Goal: Check status: Check status

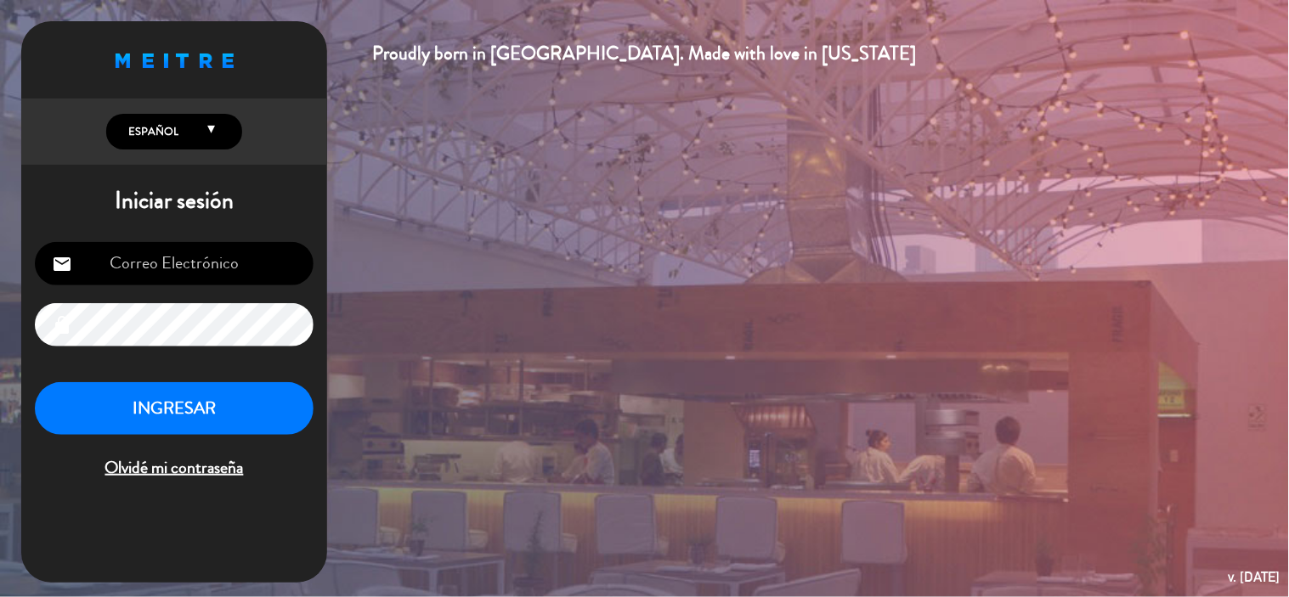
type input "[EMAIL_ADDRESS][DOMAIN_NAME]"
click at [222, 393] on button "INGRESAR" at bounding box center [174, 409] width 279 height 54
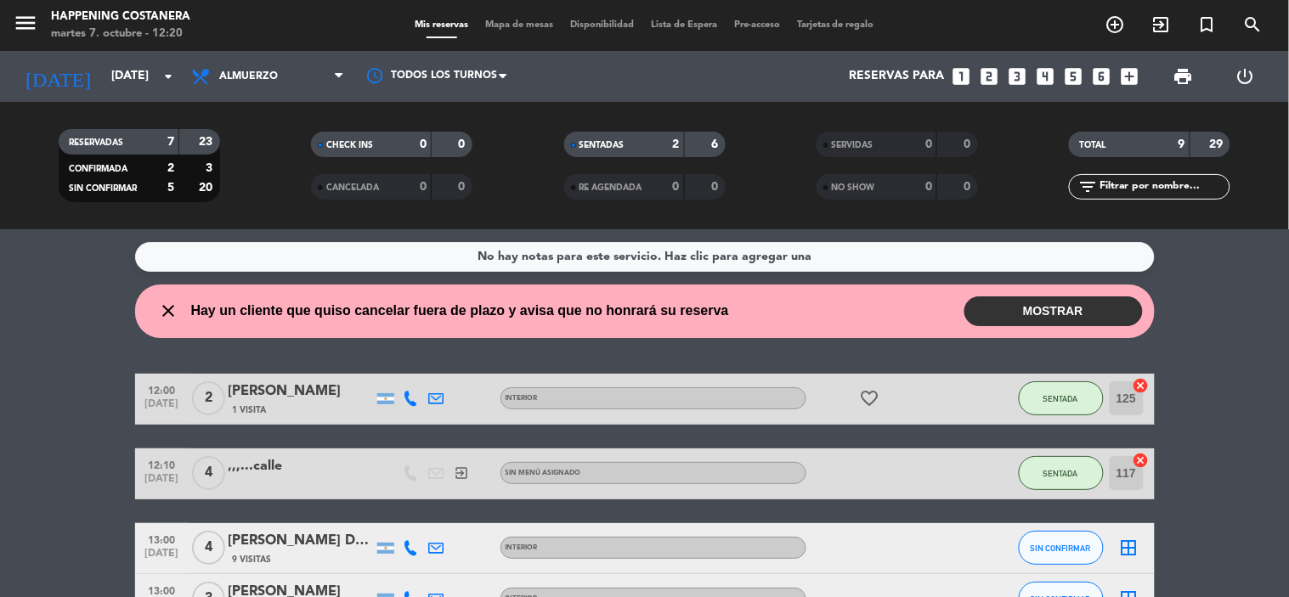
click at [989, 324] on button "MOSTRAR" at bounding box center [1053, 311] width 178 height 30
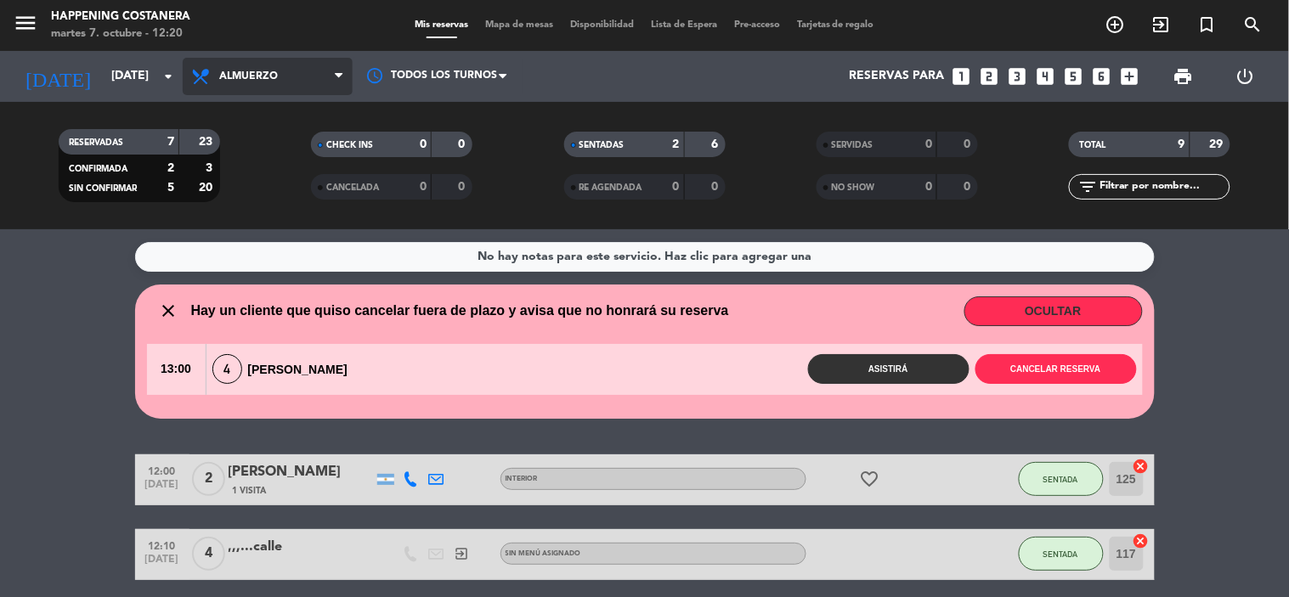
click at [239, 86] on span "Almuerzo" at bounding box center [268, 76] width 170 height 37
click at [242, 181] on div "menu Happening Costanera [DATE] 7. octubre - 12:20 Mis reservas Mapa de mesas D…" at bounding box center [644, 114] width 1289 height 229
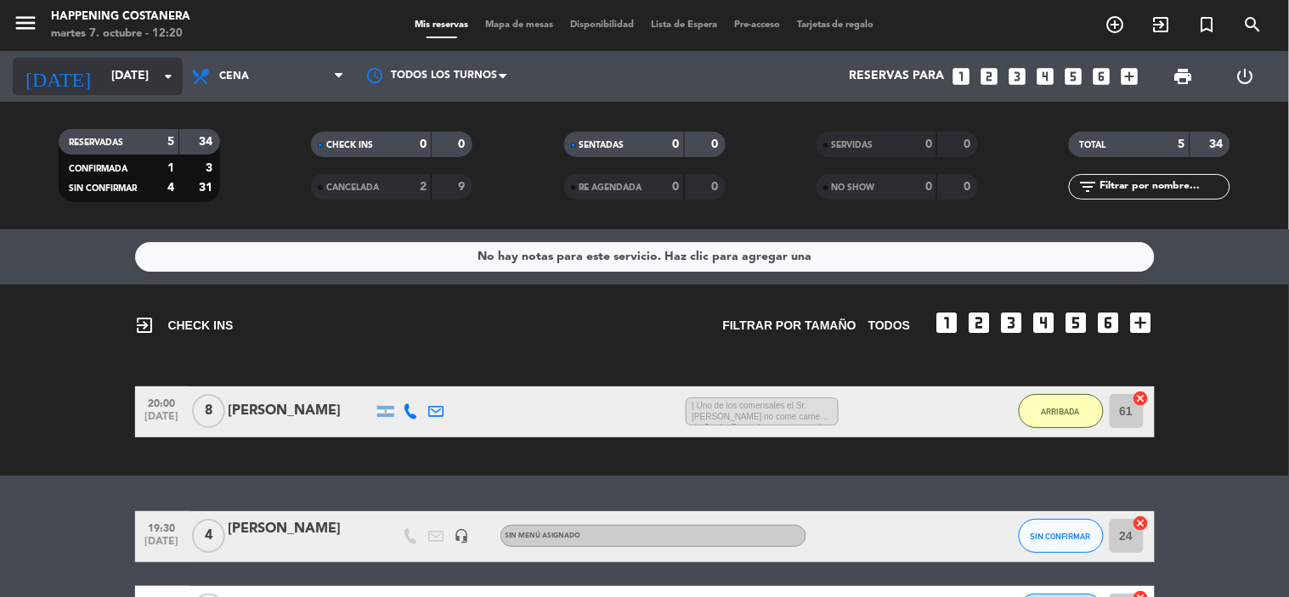
click at [122, 65] on input "[DATE]" at bounding box center [183, 76] width 161 height 31
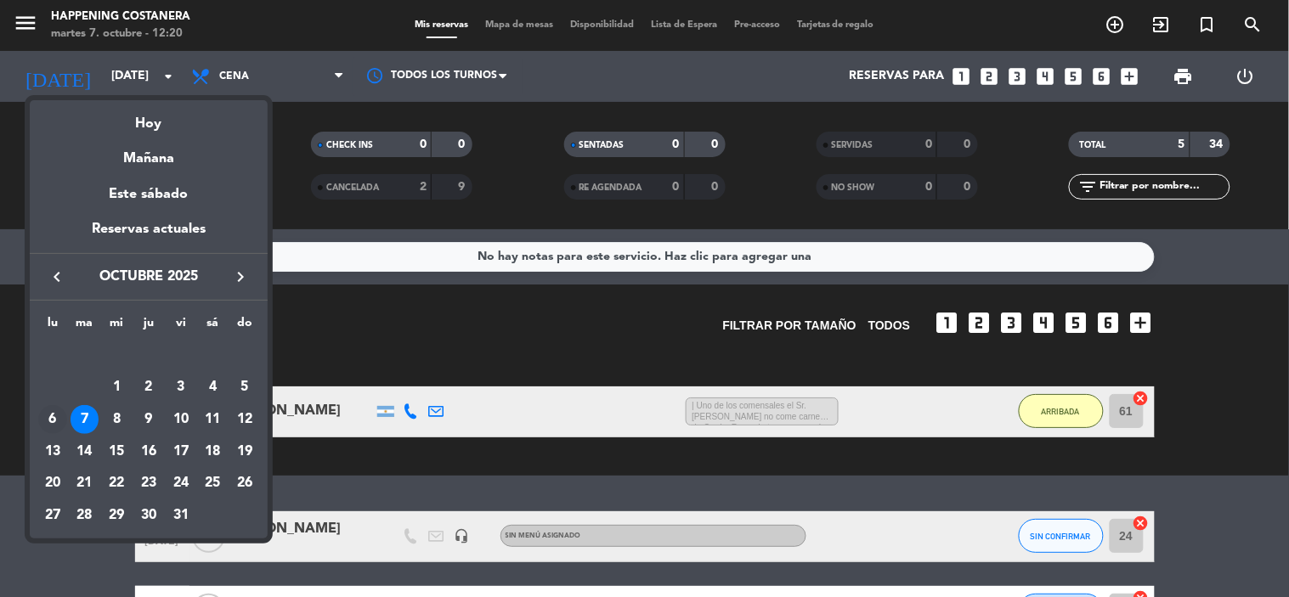
click at [53, 414] on div "6" at bounding box center [52, 419] width 29 height 29
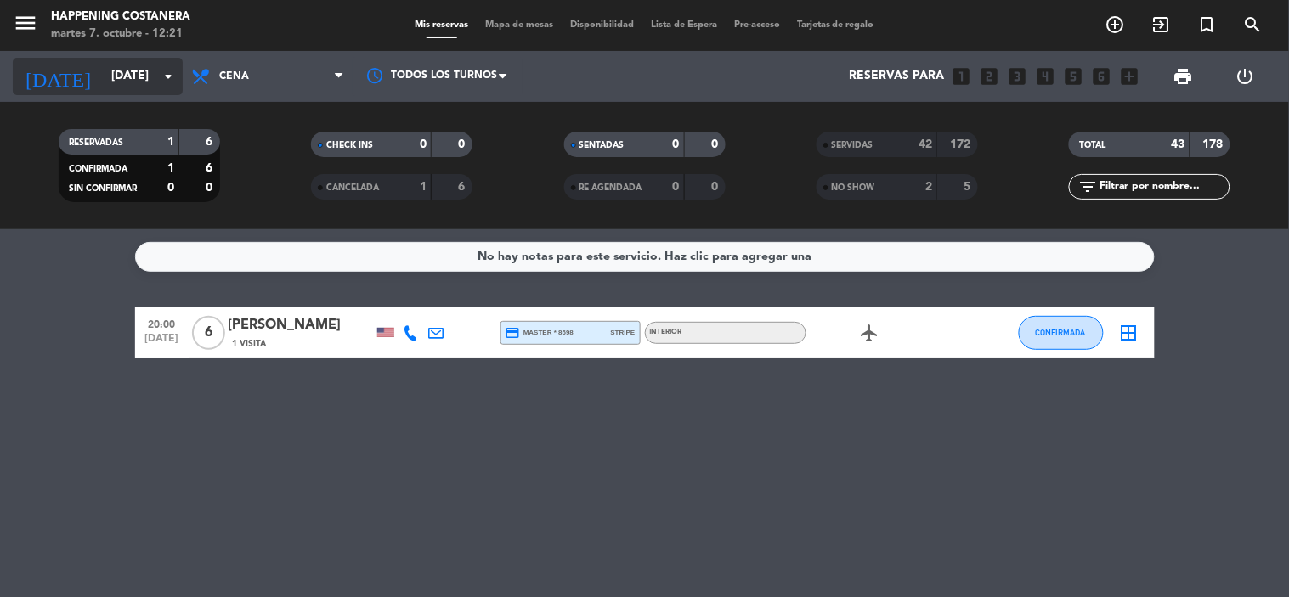
click at [103, 87] on input "[DATE]" at bounding box center [183, 76] width 161 height 31
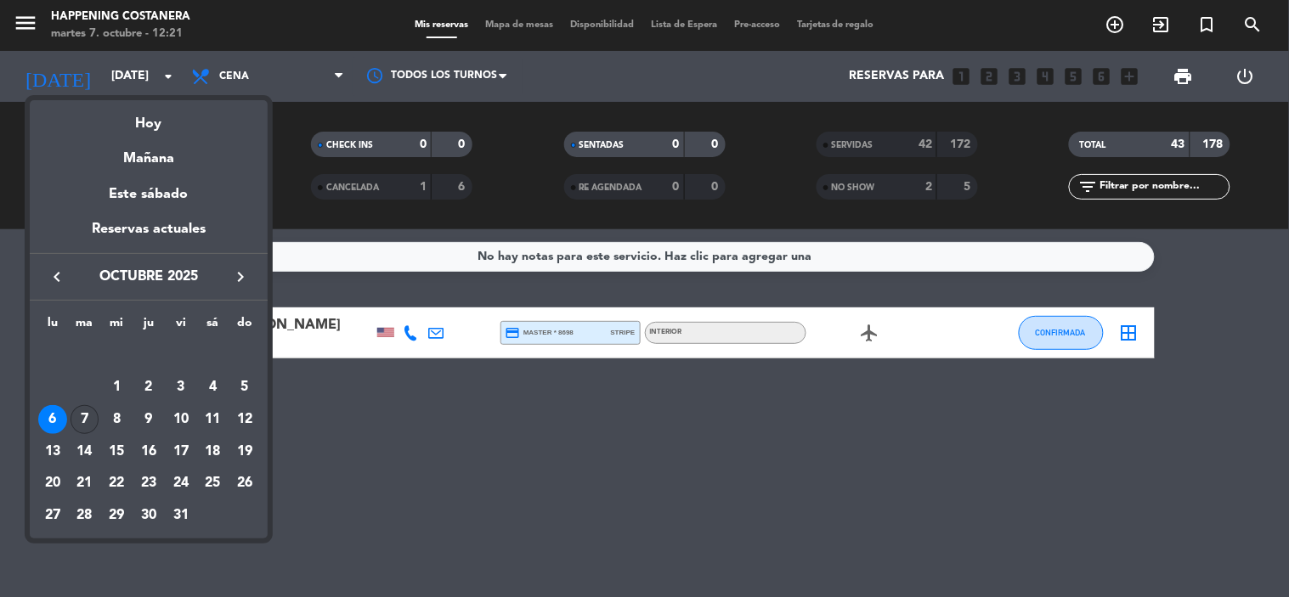
click at [80, 421] on div "7" at bounding box center [85, 419] width 29 height 29
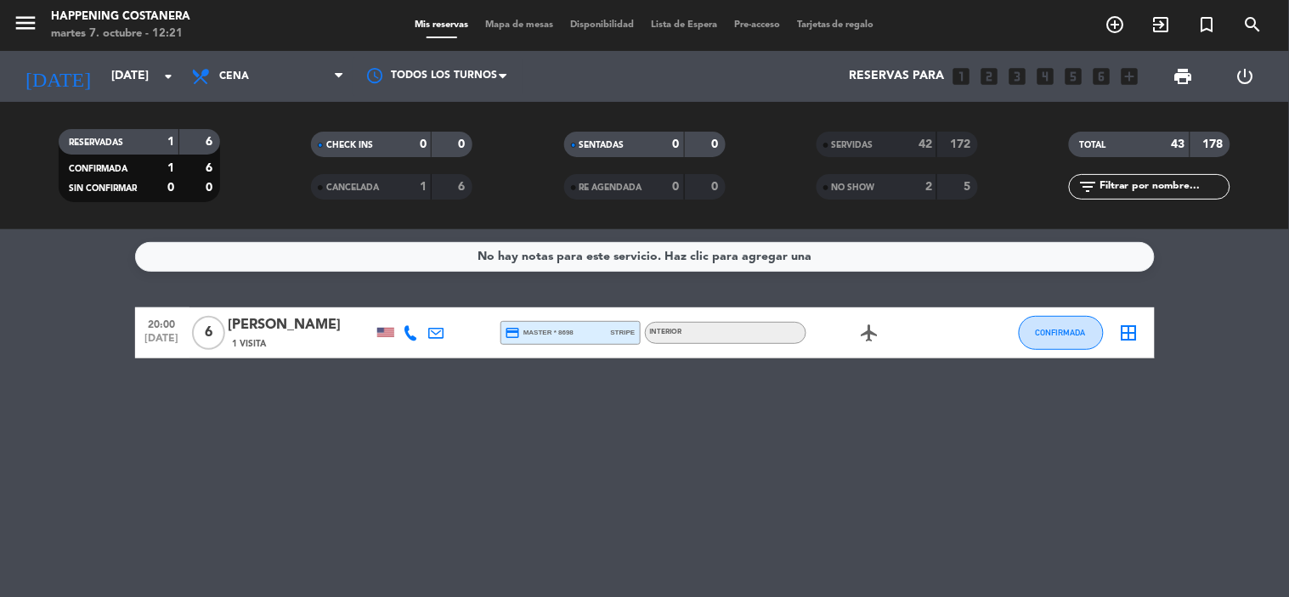
type input "[DATE]"
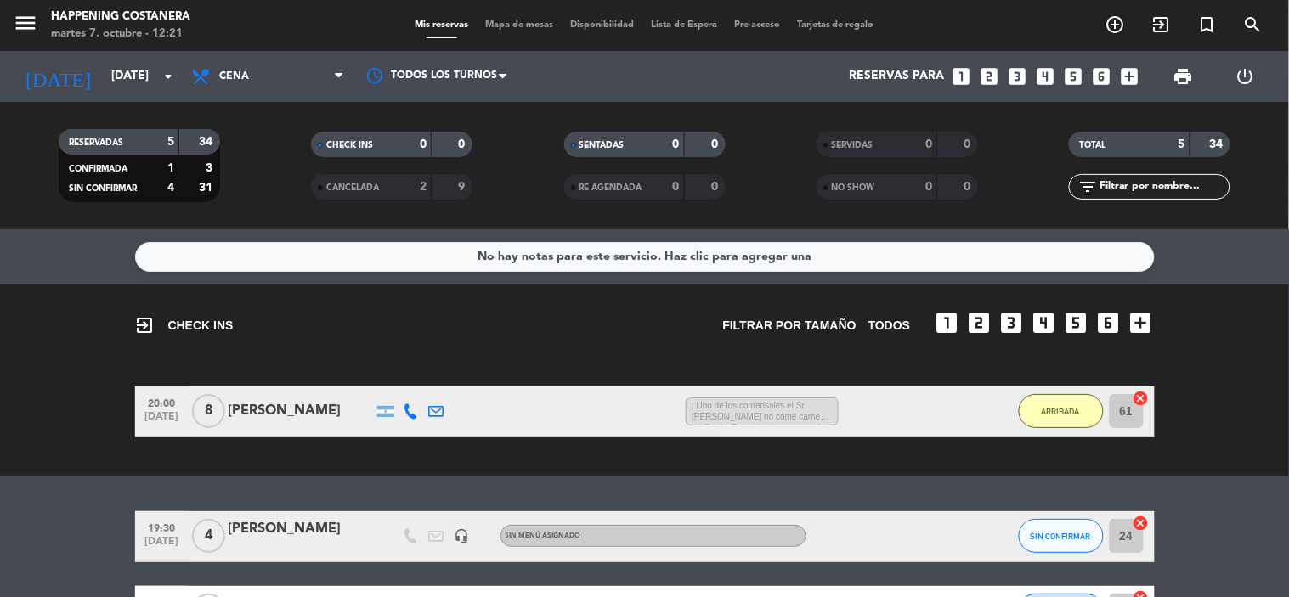
click at [43, 285] on div "exit_to_app CHECK INS Filtrar por tamaño TODOS looks_one looks_two looks_3 look…" at bounding box center [644, 380] width 1289 height 191
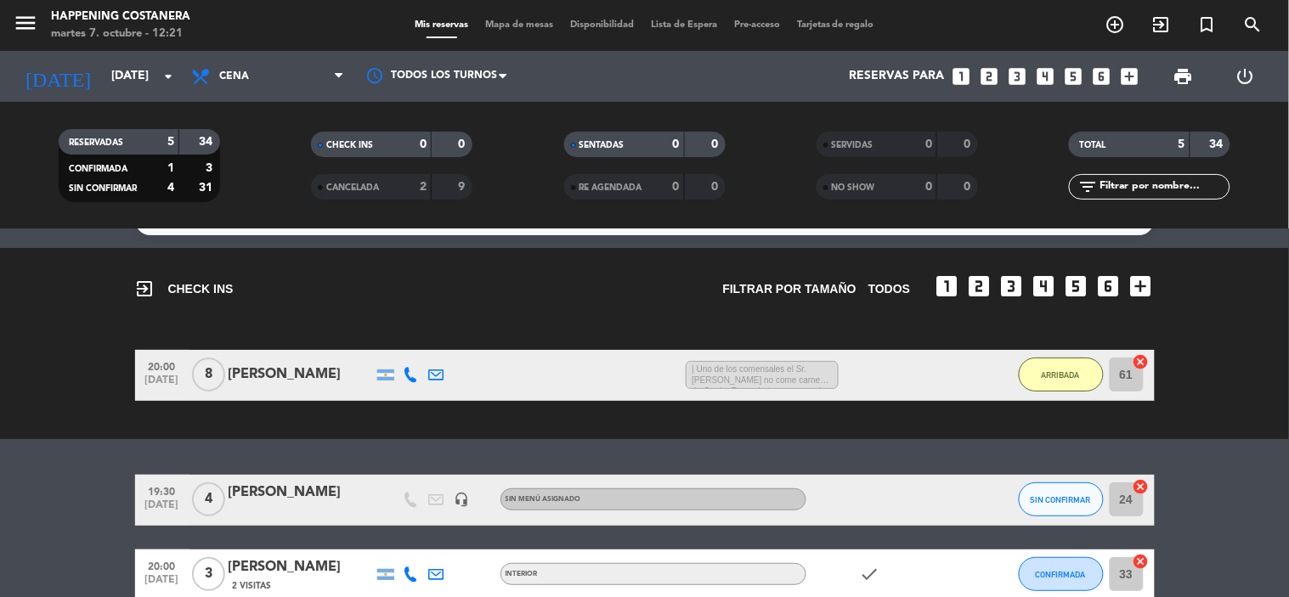
scroll to position [37, 0]
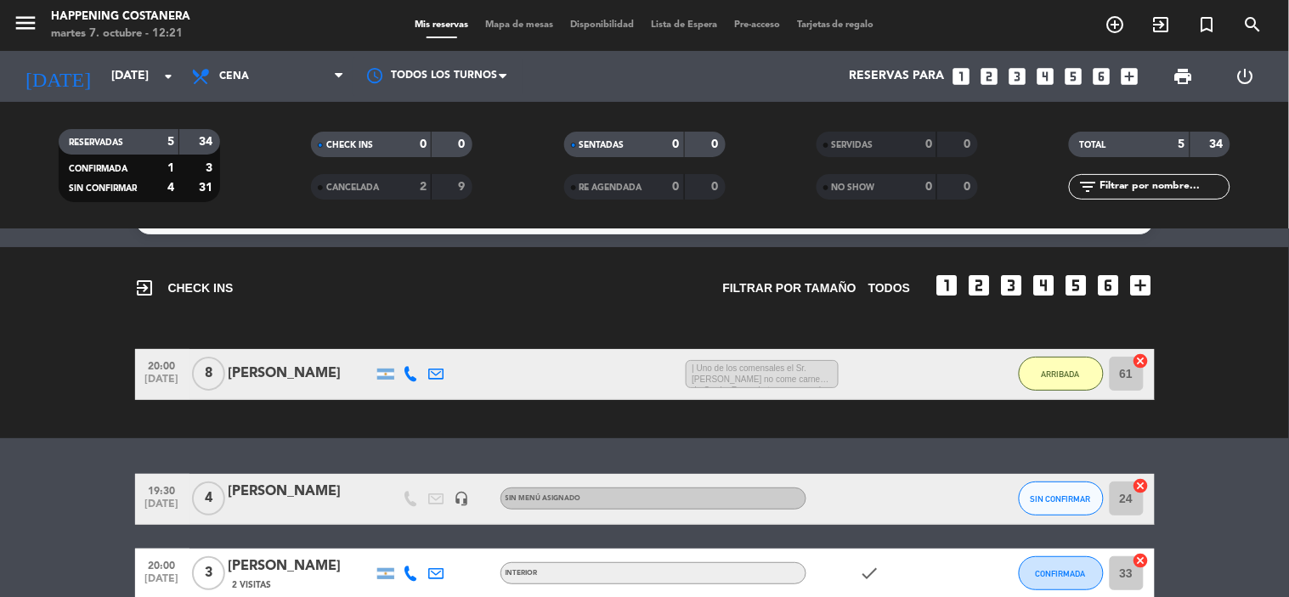
click at [745, 375] on span "| Uno de los comensales el Sr. [PERSON_NAME] no come carne de Cerdo. Favor de t…" at bounding box center [761, 374] width 153 height 29
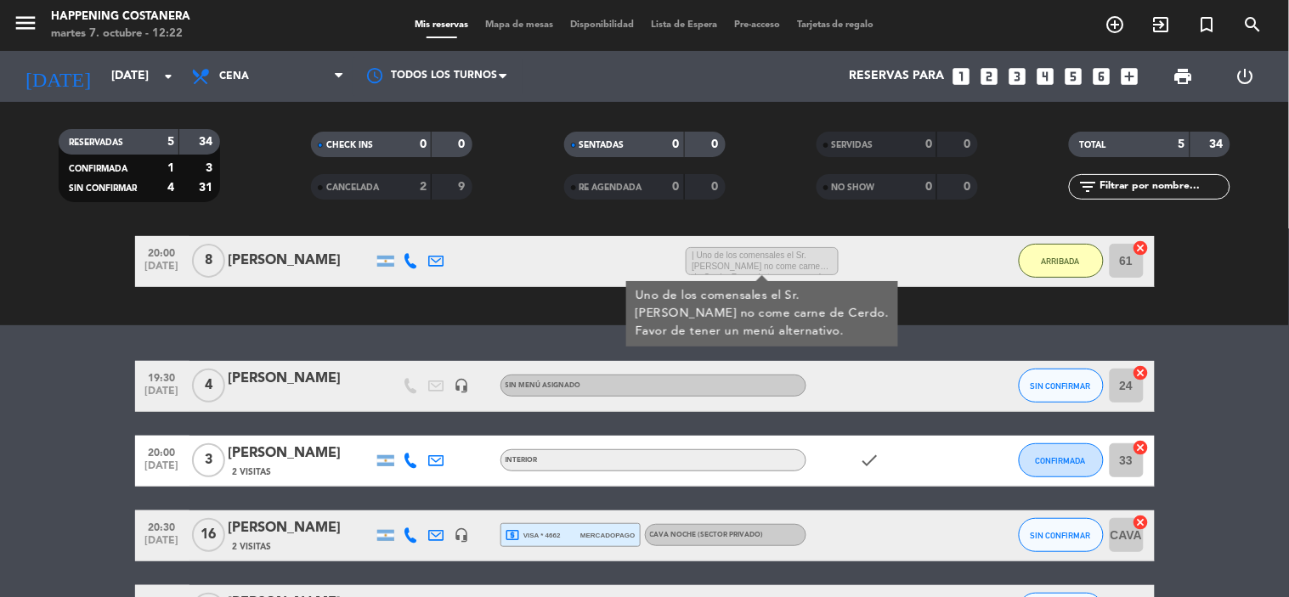
scroll to position [274, 0]
